Goal: Check status: Check status

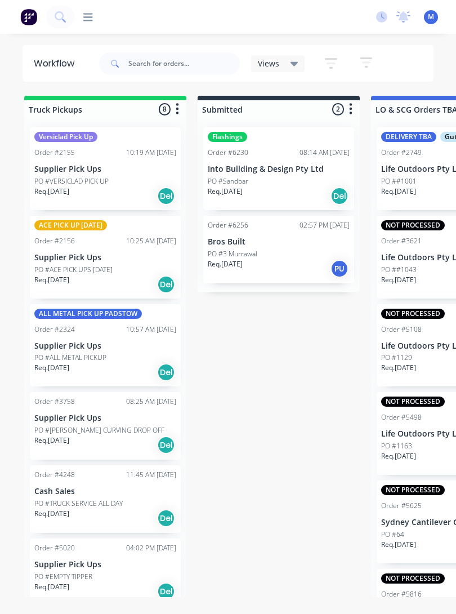
click at [80, 22] on div at bounding box center [83, 17] width 19 height 11
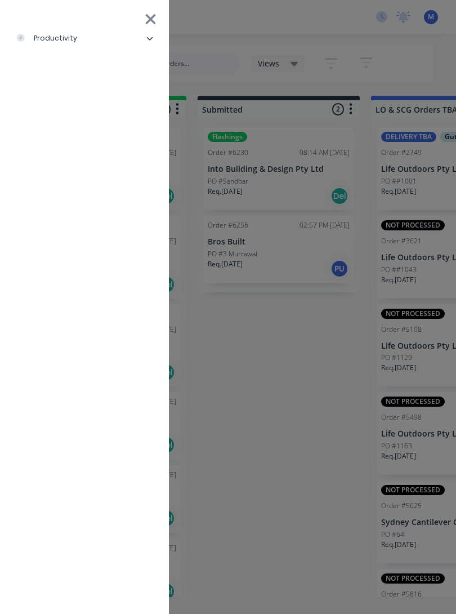
click at [48, 42] on div "productivity" at bounding box center [46, 38] width 61 height 10
click at [56, 127] on div "Delivery Scheduling" at bounding box center [69, 123] width 88 height 10
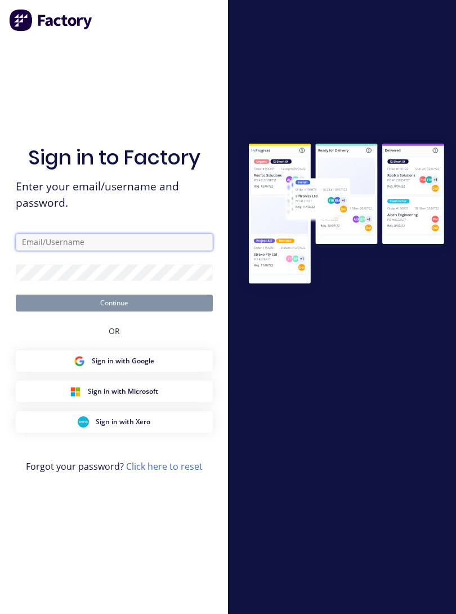
click at [36, 248] on input "text" at bounding box center [114, 242] width 197 height 17
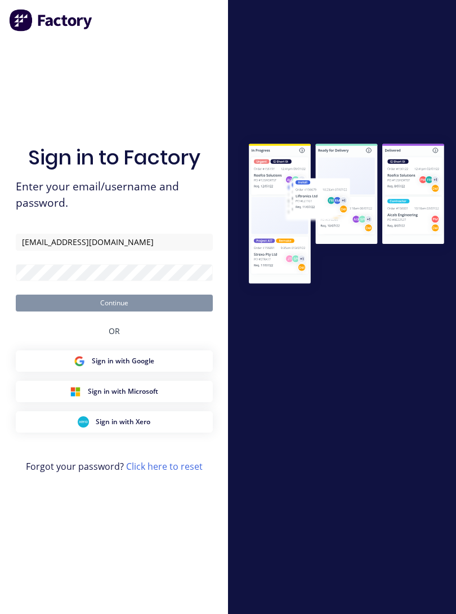
type input "[EMAIL_ADDRESS][DOMAIN_NAME]"
click at [114, 311] on button "Continue" at bounding box center [114, 302] width 197 height 17
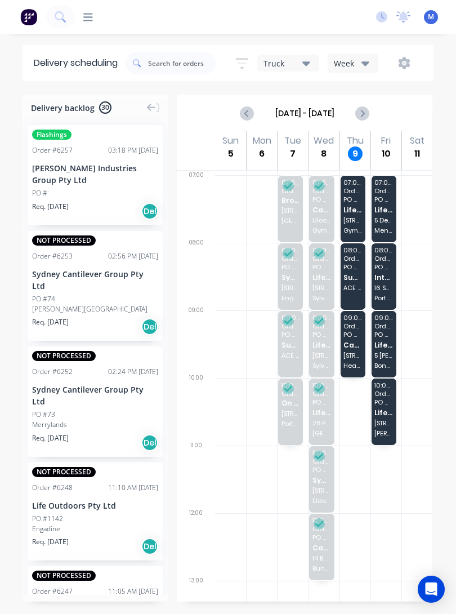
click at [355, 342] on span "Cash Sales" at bounding box center [352, 344] width 19 height 7
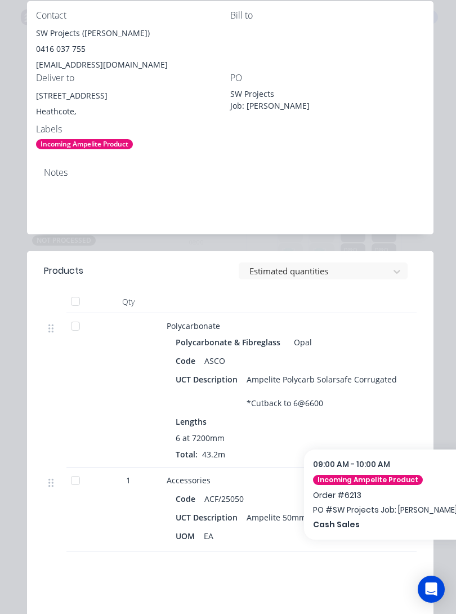
scroll to position [283, 0]
click at [415, 230] on div "Notes" at bounding box center [230, 196] width 406 height 75
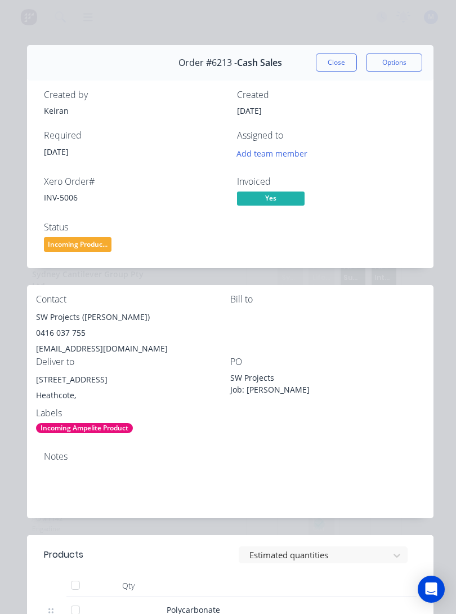
scroll to position [0, 0]
click at [338, 64] on button "Close" at bounding box center [336, 62] width 41 height 18
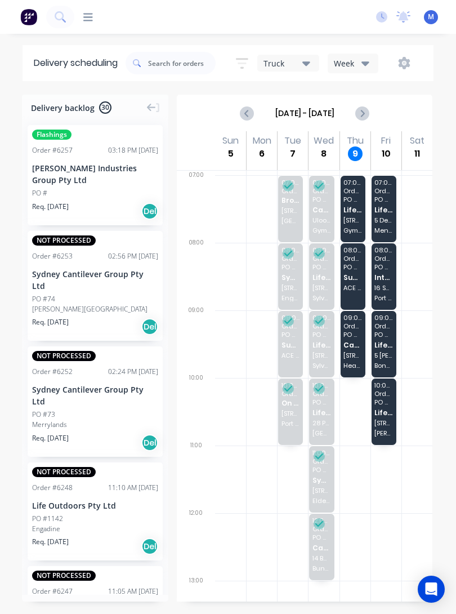
click at [389, 343] on span "Life Outdoors Pty Ltd" at bounding box center [383, 344] width 19 height 7
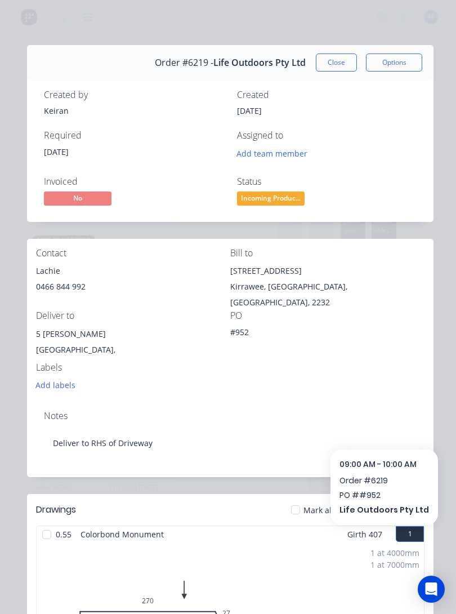
click at [339, 61] on button "Close" at bounding box center [336, 62] width 41 height 18
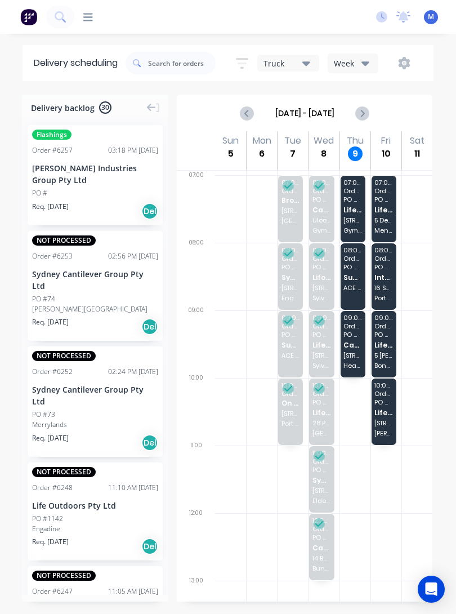
click at [360, 111] on icon "Next page" at bounding box center [362, 113] width 14 height 14
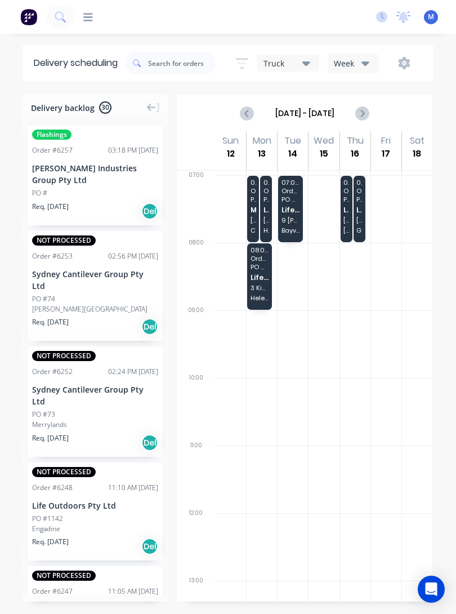
click at [249, 117] on icon "Previous page" at bounding box center [247, 113] width 5 height 9
type input "[DATE] - [DATE]"
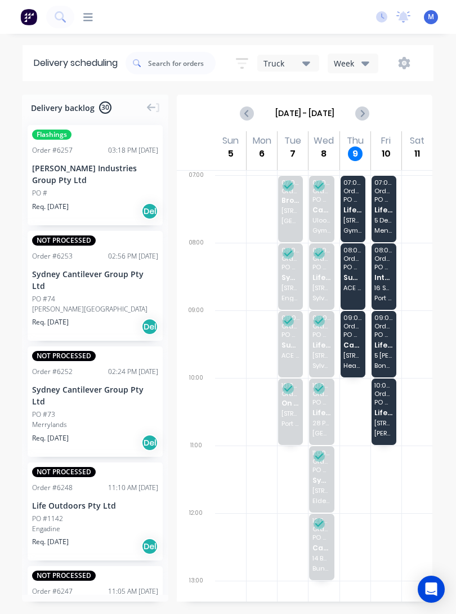
click at [356, 221] on span "[STREET_ADDRESS]" at bounding box center [352, 220] width 19 height 7
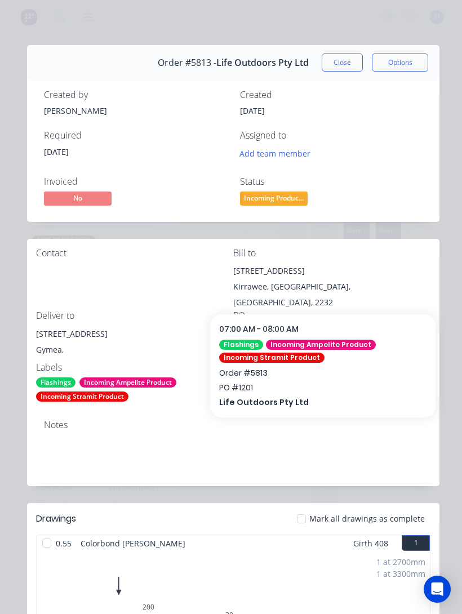
click at [339, 61] on button "Close" at bounding box center [341, 62] width 41 height 18
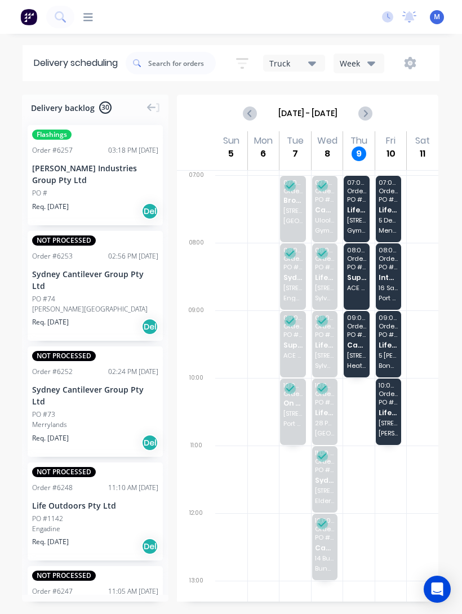
click at [360, 352] on span "[STREET_ADDRESS]" at bounding box center [356, 355] width 19 height 7
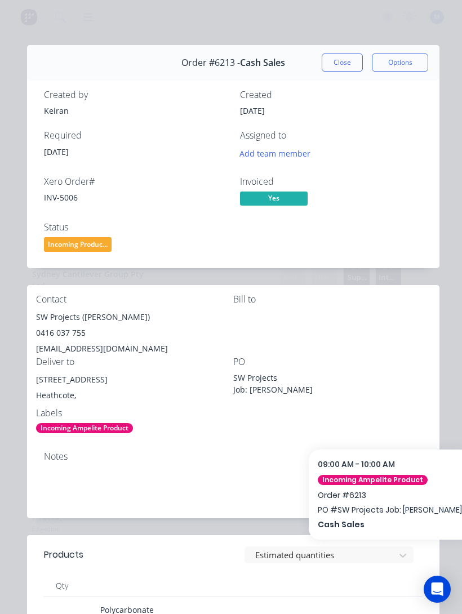
click at [347, 56] on button "Close" at bounding box center [341, 62] width 41 height 18
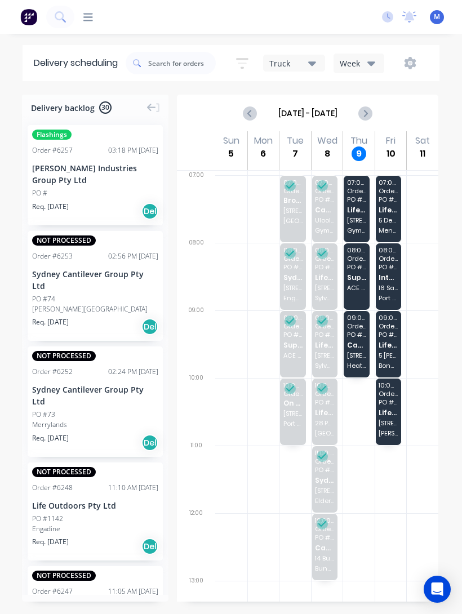
click at [355, 206] on span "Life Outdoors Pty Ltd" at bounding box center [356, 209] width 19 height 7
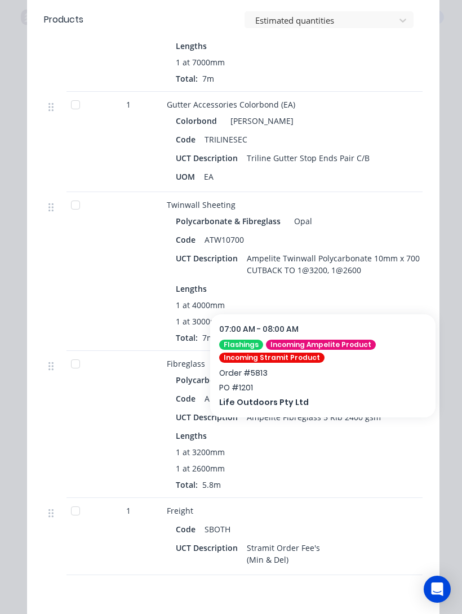
scroll to position [1258, 0]
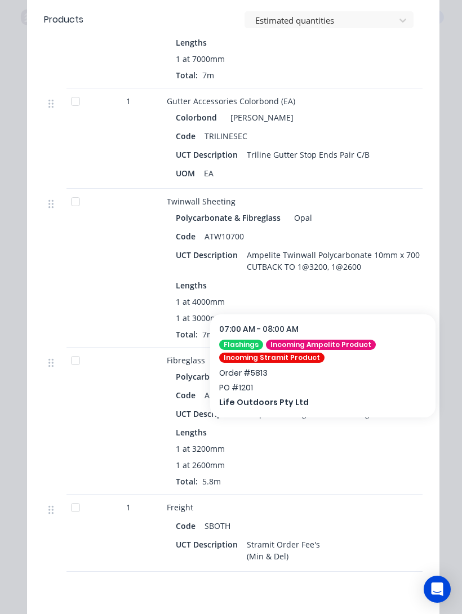
click at [68, 350] on div at bounding box center [75, 360] width 23 height 23
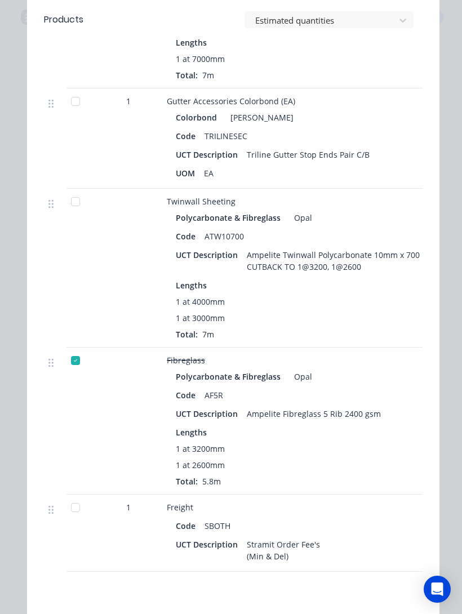
click at [68, 497] on div at bounding box center [75, 507] width 23 height 23
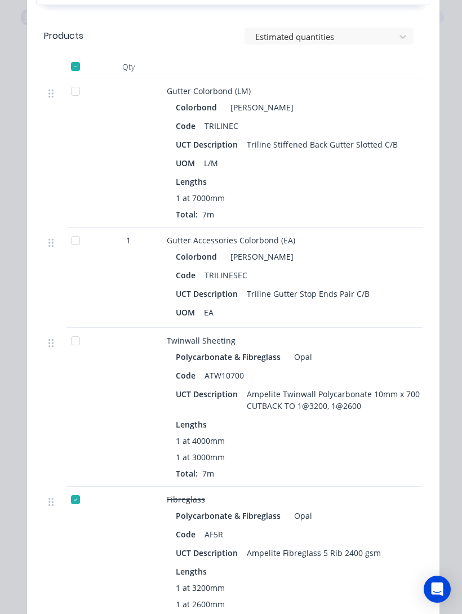
scroll to position [1098, 0]
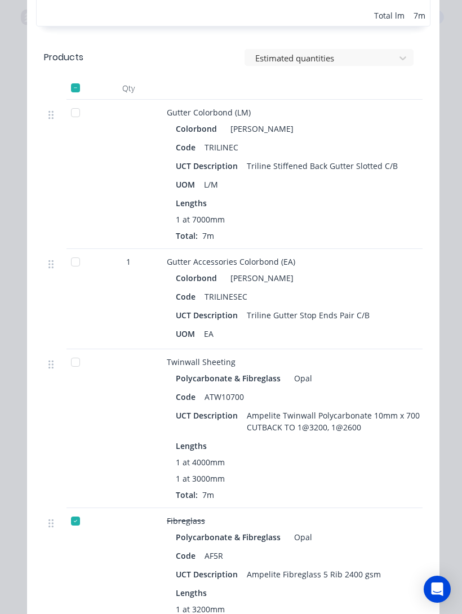
click at [70, 354] on div at bounding box center [75, 362] width 23 height 23
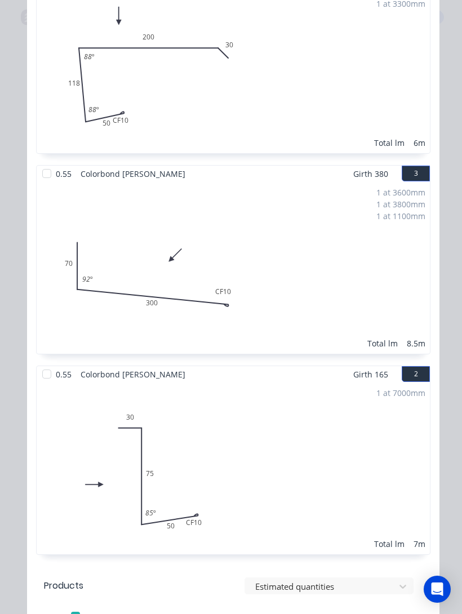
scroll to position [561, 0]
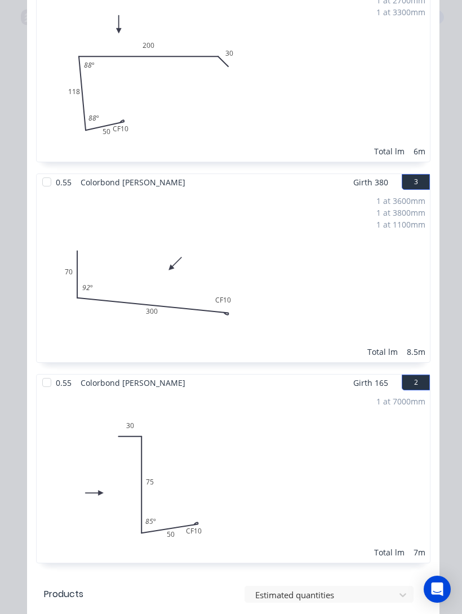
click at [43, 376] on div at bounding box center [46, 382] width 23 height 23
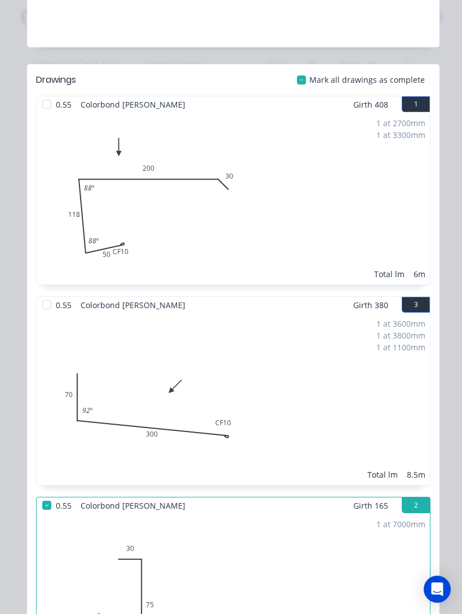
scroll to position [439, 0]
click at [39, 297] on div at bounding box center [46, 304] width 23 height 23
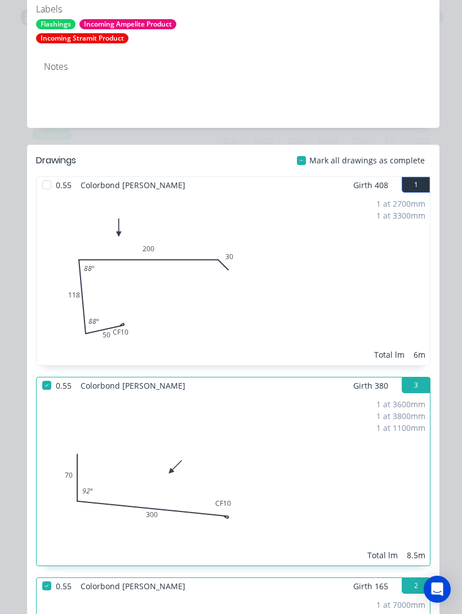
scroll to position [357, 0]
click at [39, 177] on div at bounding box center [46, 185] width 23 height 23
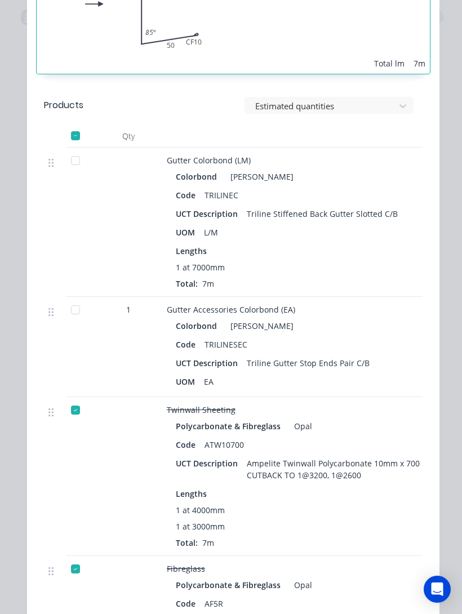
scroll to position [1063, 0]
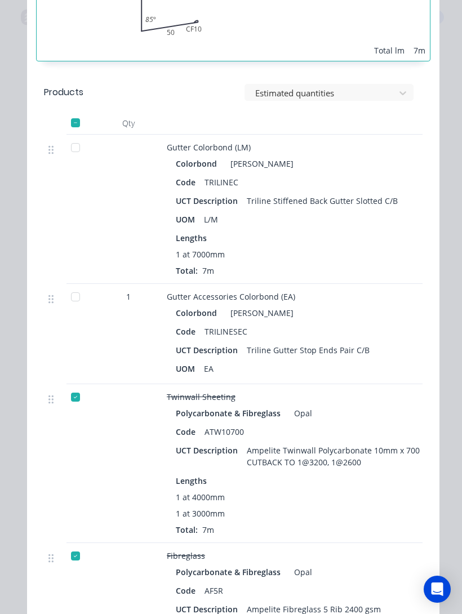
click at [74, 136] on div at bounding box center [75, 147] width 23 height 23
click at [74, 294] on div at bounding box center [75, 296] width 23 height 23
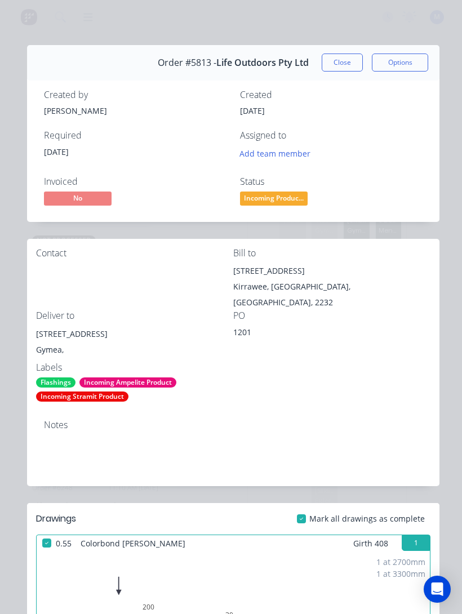
scroll to position [0, 0]
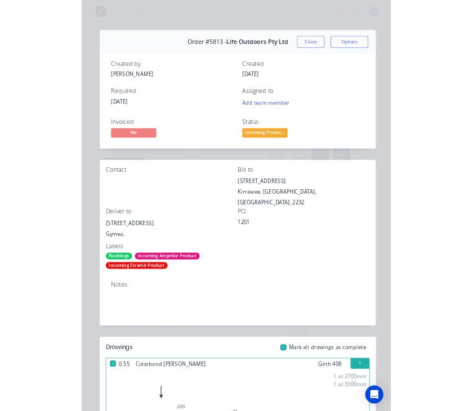
scroll to position [17, 0]
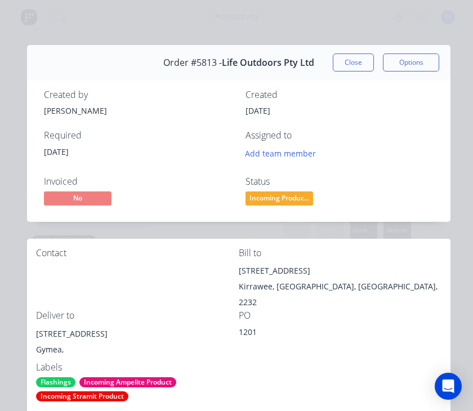
click at [359, 61] on button "Close" at bounding box center [353, 62] width 41 height 18
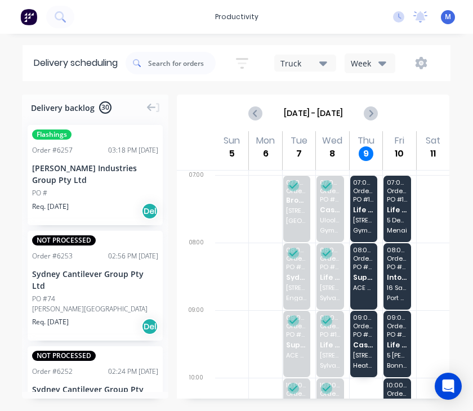
click at [368, 333] on div "09:00 - 10:00 Order # 6213 PO # SW Projects Job: [PERSON_NAME] Sales [GEOGRAPHI…" at bounding box center [363, 344] width 27 height 66
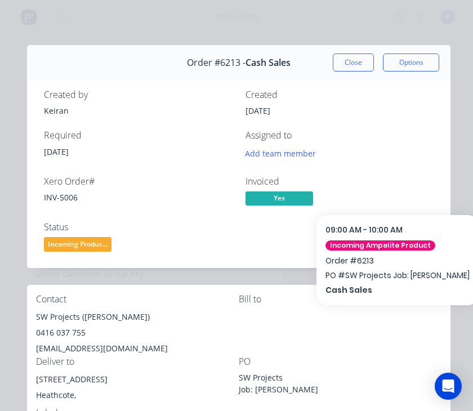
scroll to position [0, 0]
click at [355, 66] on button "Close" at bounding box center [353, 62] width 41 height 18
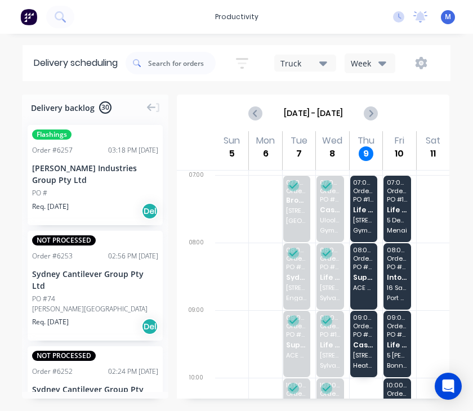
click at [364, 210] on span "Life Outdoors Pty Ltd" at bounding box center [363, 209] width 21 height 7
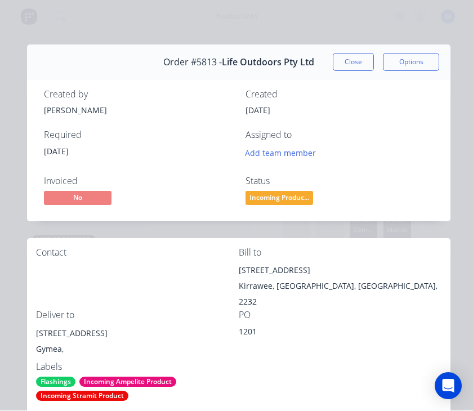
click at [296, 196] on span "Incoming Produc..." at bounding box center [279, 198] width 68 height 14
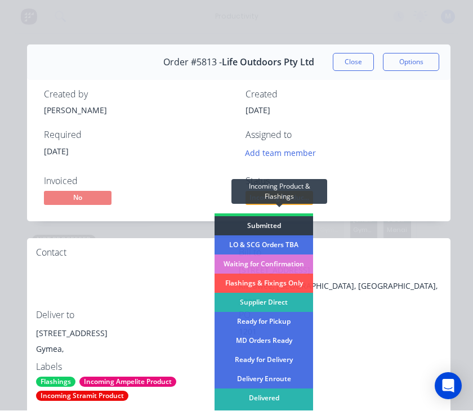
scroll to position [16, 0]
click at [275, 404] on div "Delivered" at bounding box center [263, 399] width 99 height 19
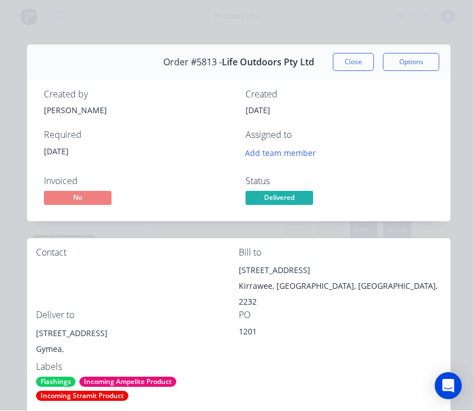
click at [352, 69] on button "Close" at bounding box center [353, 62] width 41 height 18
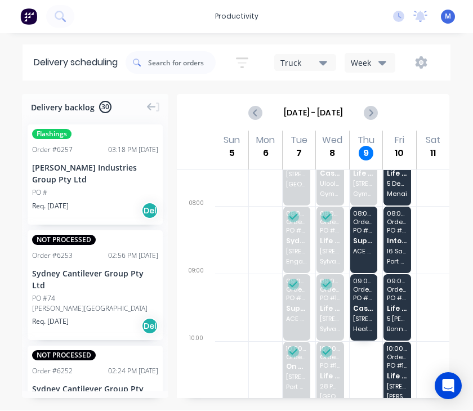
scroll to position [38, 0]
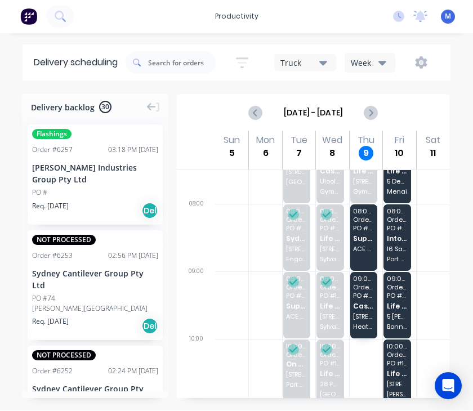
click at [366, 314] on span "[STREET_ADDRESS]" at bounding box center [363, 317] width 21 height 7
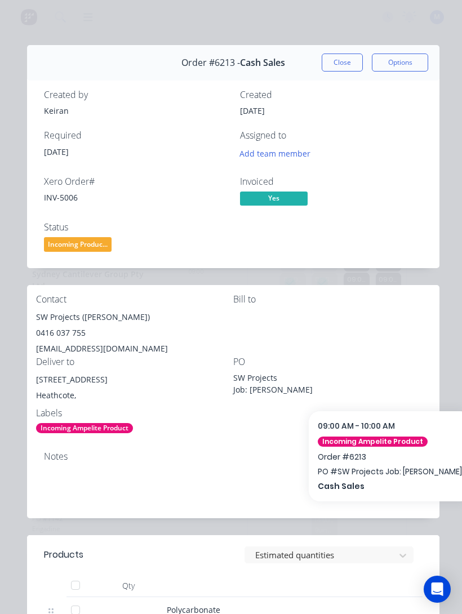
scroll to position [0, 0]
click at [59, 244] on span "Incoming Produc..." at bounding box center [78, 244] width 68 height 14
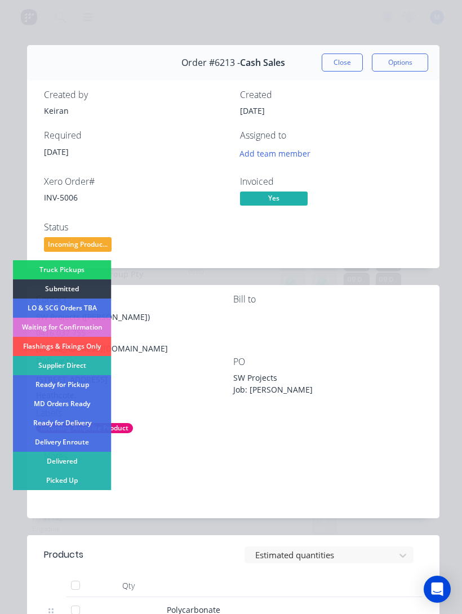
click at [57, 462] on div "Delivered" at bounding box center [62, 460] width 99 height 19
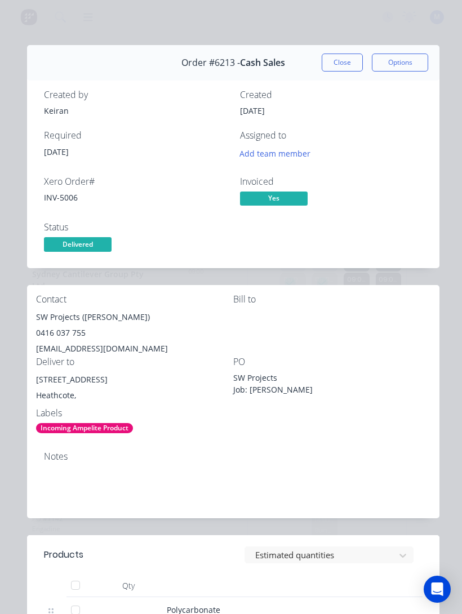
click at [345, 66] on button "Close" at bounding box center [341, 62] width 41 height 18
